Goal: Use online tool/utility: Utilize a website feature to perform a specific function

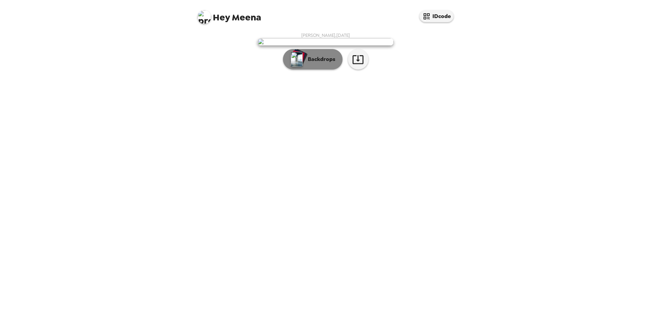
click at [318, 63] on p "Backdrops" at bounding box center [319, 59] width 31 height 8
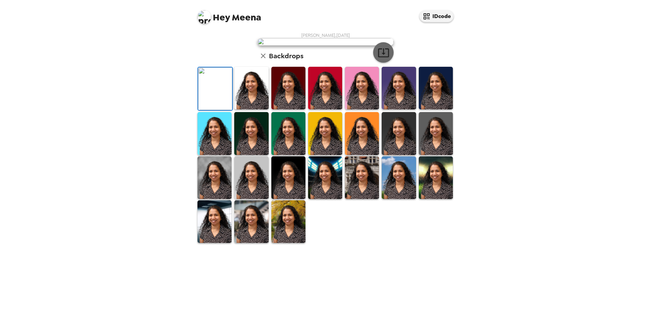
click at [381, 57] on icon "button" at bounding box center [383, 52] width 11 height 9
click at [250, 109] on img at bounding box center [251, 88] width 34 height 43
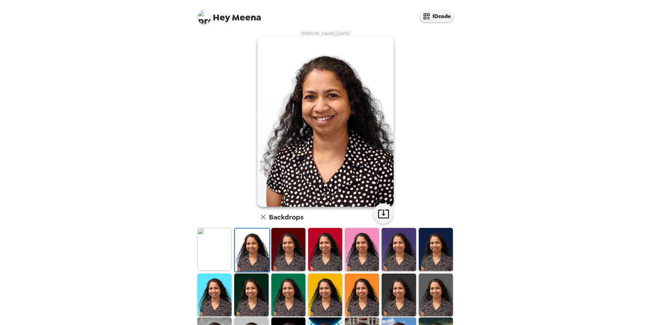
scroll to position [0, 0]
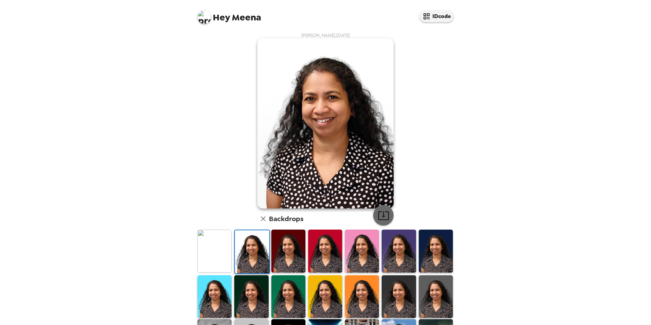
click at [383, 213] on icon "button" at bounding box center [384, 215] width 12 height 12
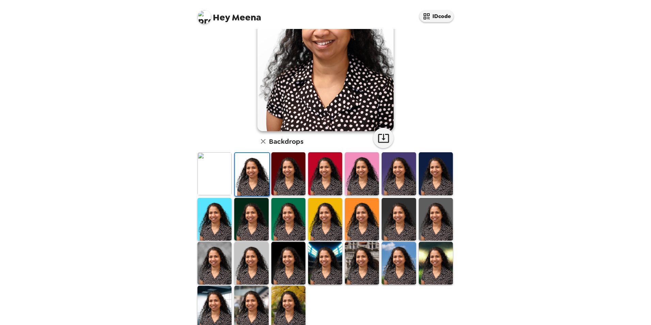
scroll to position [78, 0]
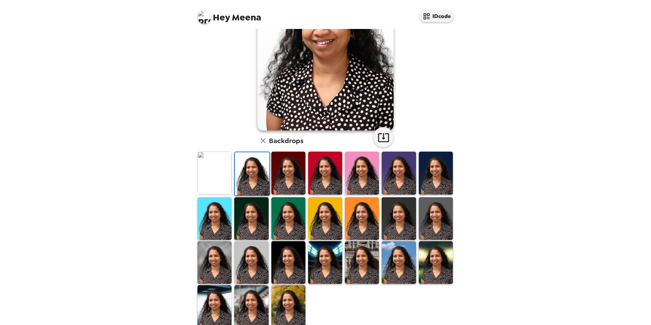
click at [219, 301] on img at bounding box center [215, 306] width 34 height 43
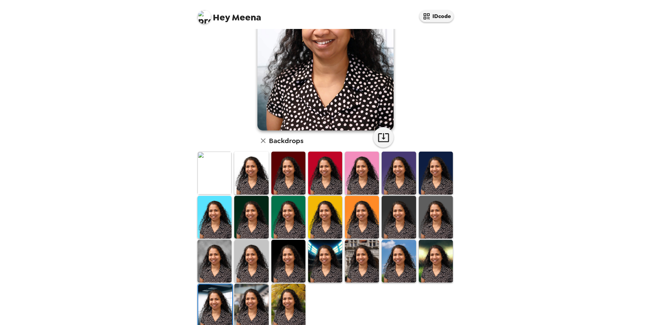
scroll to position [0, 0]
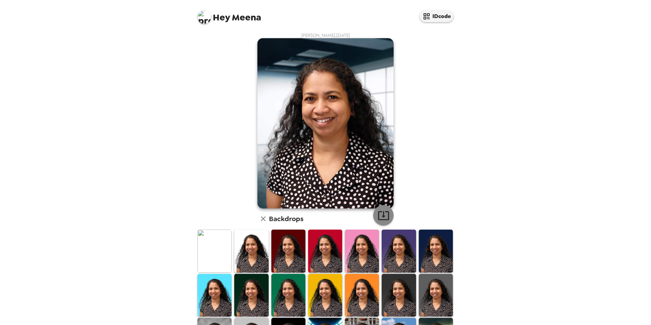
drag, startPoint x: 380, startPoint y: 213, endPoint x: 384, endPoint y: 214, distance: 3.8
click at [380, 214] on icon "button" at bounding box center [384, 215] width 12 height 12
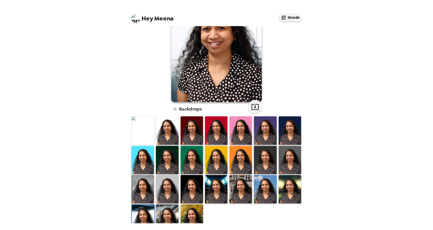
scroll to position [88, 0]
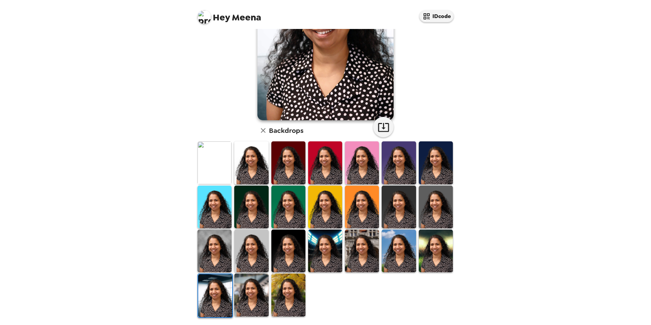
click at [165, 48] on div "Hey Meena IDcode Meena Gopal , 09-19-2025 Backdrops" at bounding box center [325, 162] width 651 height 325
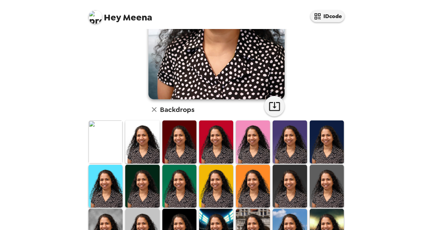
scroll to position [110, 0]
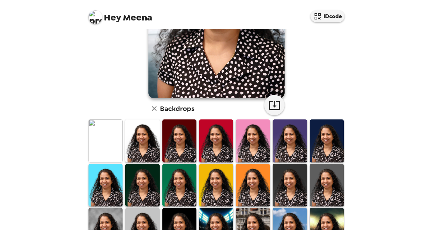
click at [104, 141] on img at bounding box center [106, 140] width 34 height 43
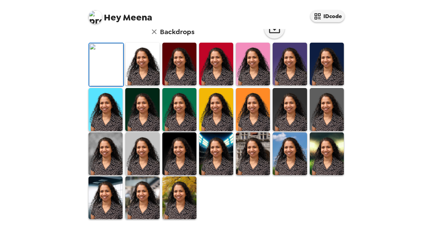
scroll to position [112, 0]
click at [143, 85] on img at bounding box center [142, 64] width 34 height 43
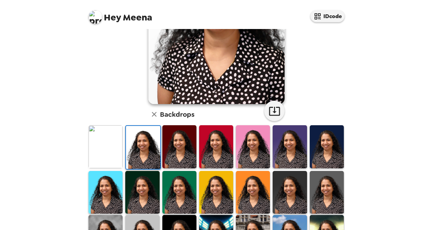
scroll to position [112, 0]
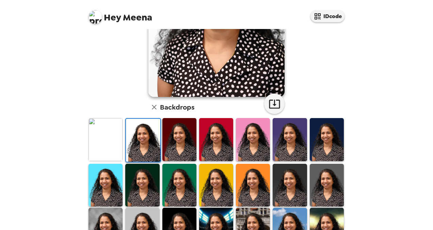
click at [106, 137] on img at bounding box center [106, 139] width 34 height 43
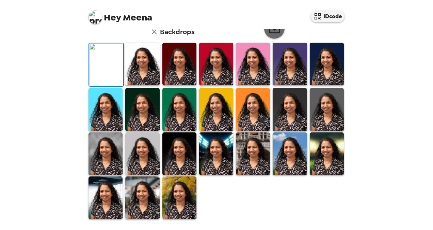
click at [269, 34] on icon "button" at bounding box center [275, 28] width 12 height 12
click at [143, 148] on img at bounding box center [142, 153] width 34 height 43
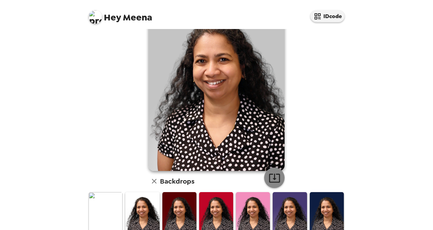
scroll to position [37, 0]
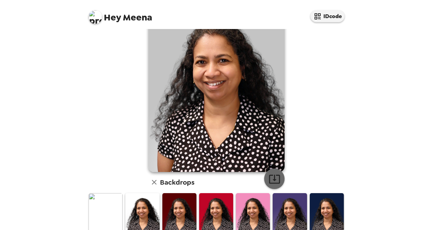
click at [272, 181] on icon "button" at bounding box center [275, 179] width 12 height 12
